Goal: Task Accomplishment & Management: Complete application form

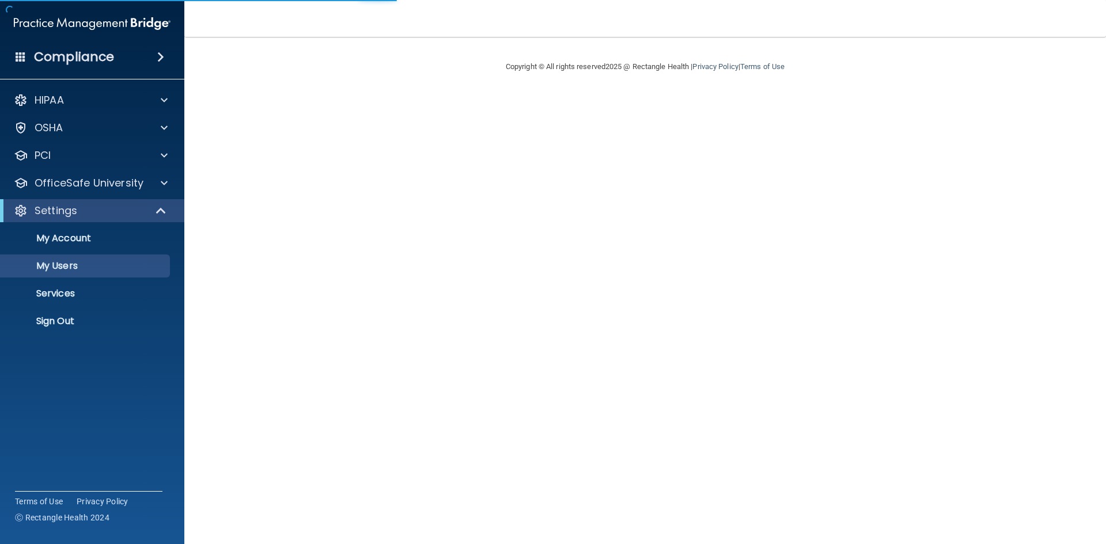
select select "20"
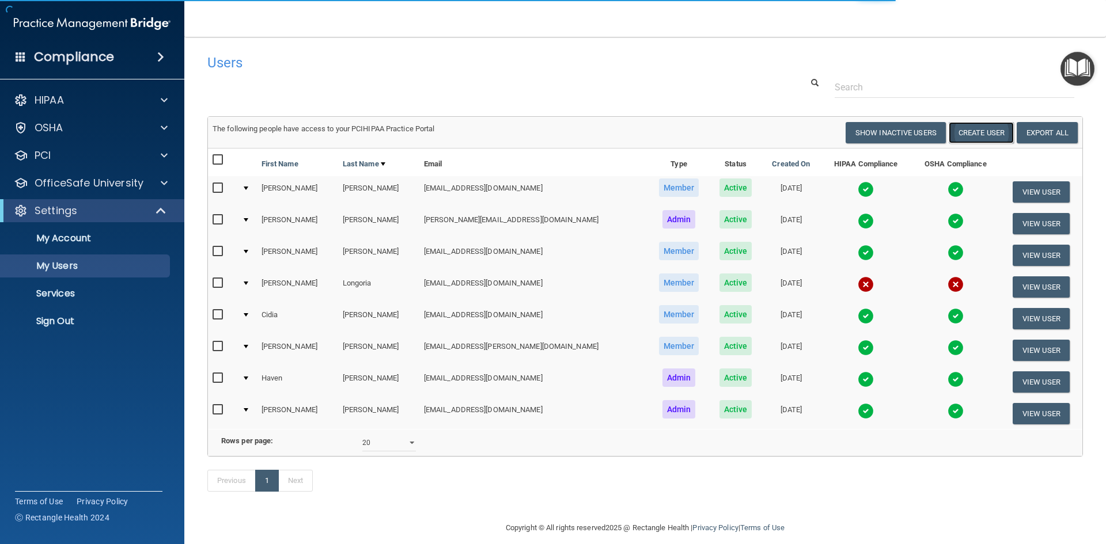
click at [975, 134] on button "Create User" at bounding box center [980, 132] width 65 height 21
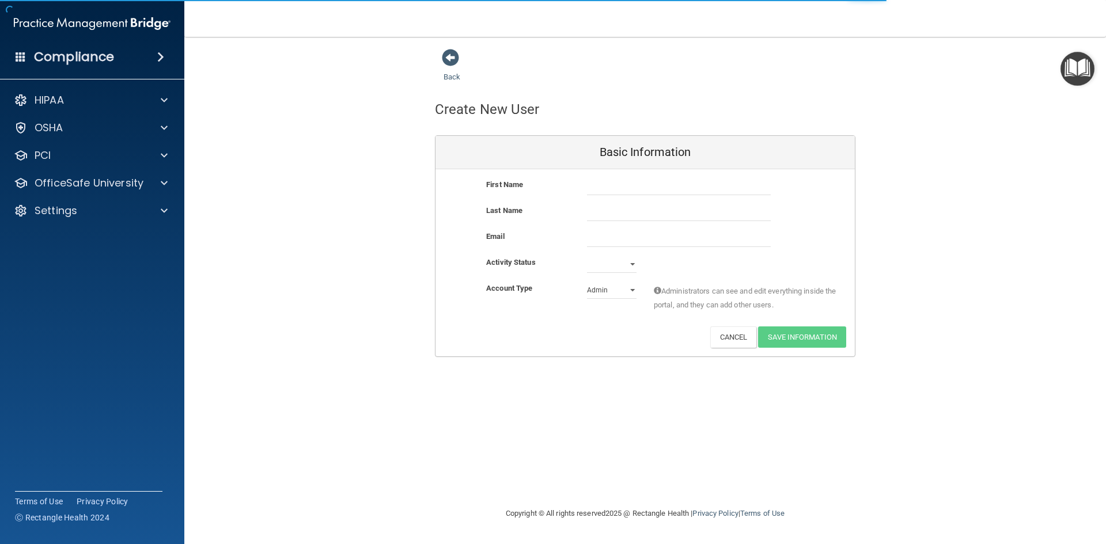
click at [586, 186] on div at bounding box center [678, 186] width 201 height 17
click at [594, 187] on input "text" at bounding box center [679, 186] width 184 height 17
type input "j"
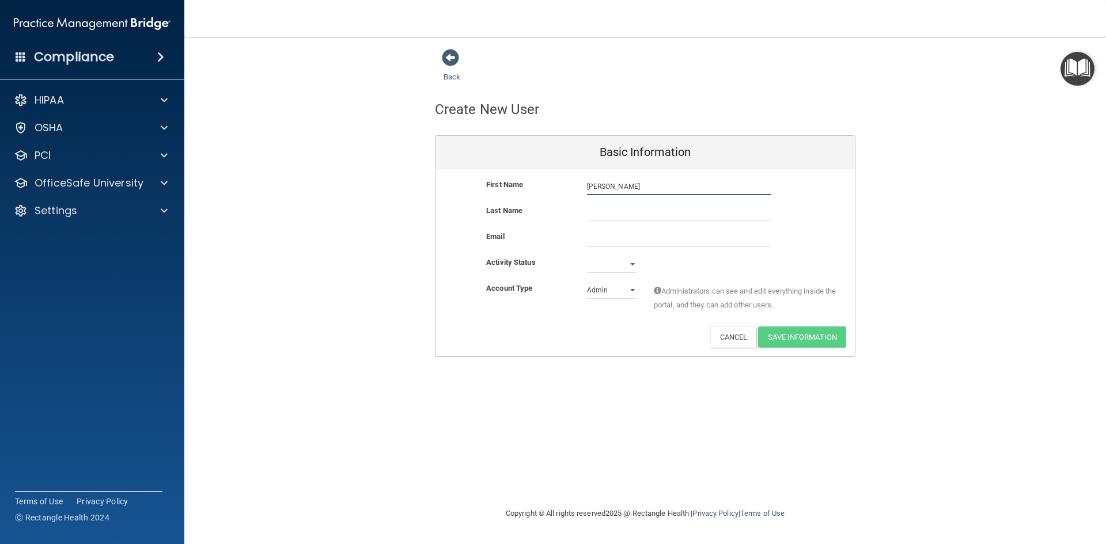
type input "[PERSON_NAME]"
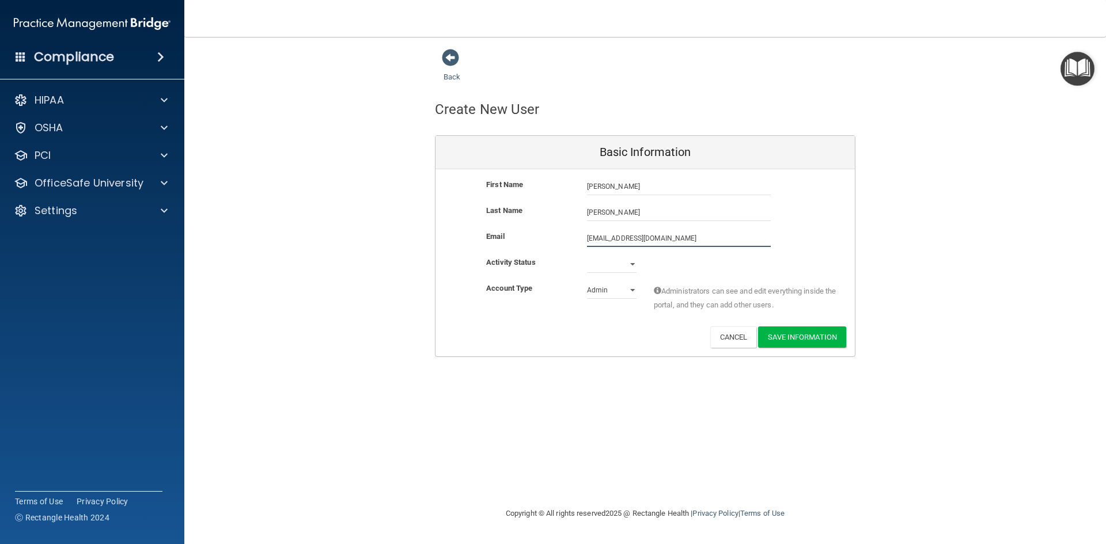
type input "[EMAIL_ADDRESS][DOMAIN_NAME]"
click at [625, 267] on select "Active Inactive" at bounding box center [612, 266] width 50 height 17
select select "active"
click at [587, 256] on select "Active Inactive" at bounding box center [612, 264] width 50 height 17
click at [612, 294] on select "Admin Member" at bounding box center [612, 290] width 50 height 17
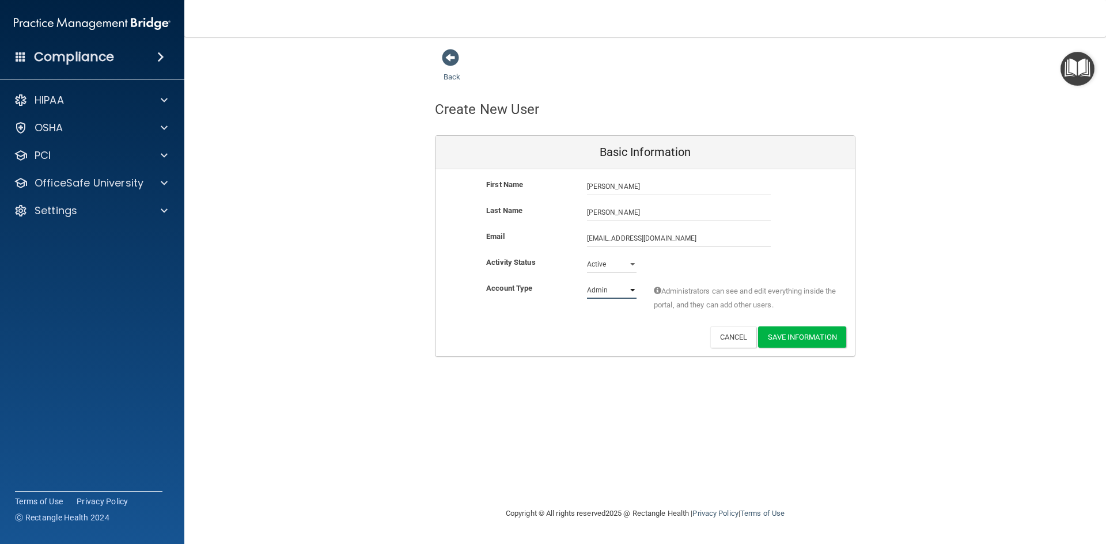
select select "practice_member"
click at [587, 282] on select "Admin Member" at bounding box center [612, 290] width 50 height 17
click at [778, 337] on button "Save Information" at bounding box center [802, 336] width 88 height 21
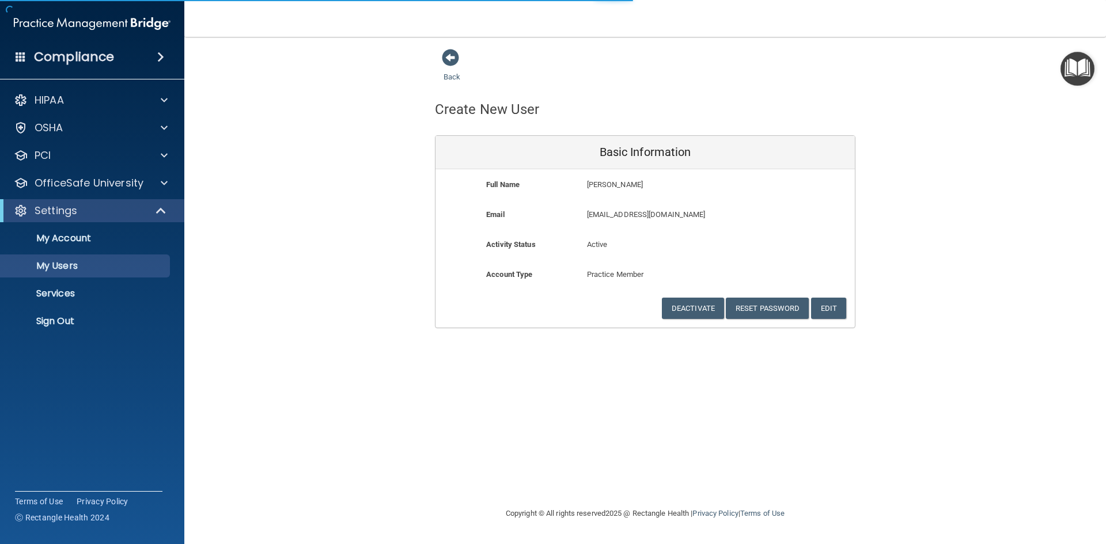
select select "20"
